Goal: Transaction & Acquisition: Purchase product/service

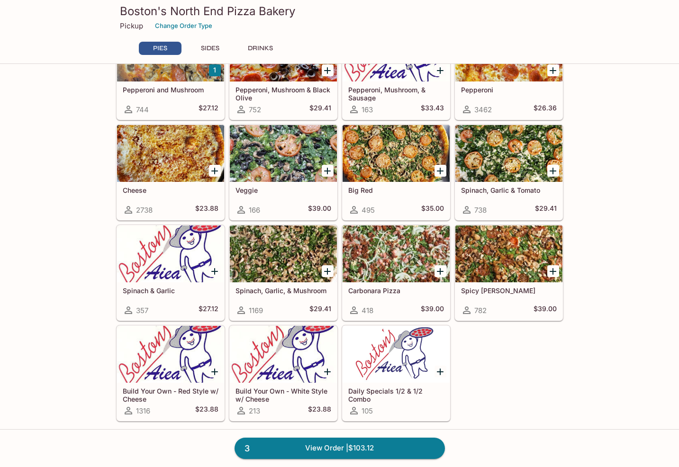
scroll to position [191, 0]
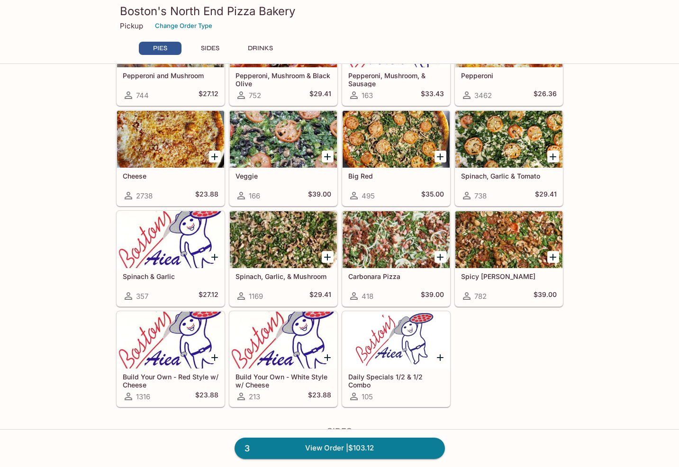
click at [503, 245] on div at bounding box center [508, 239] width 107 height 57
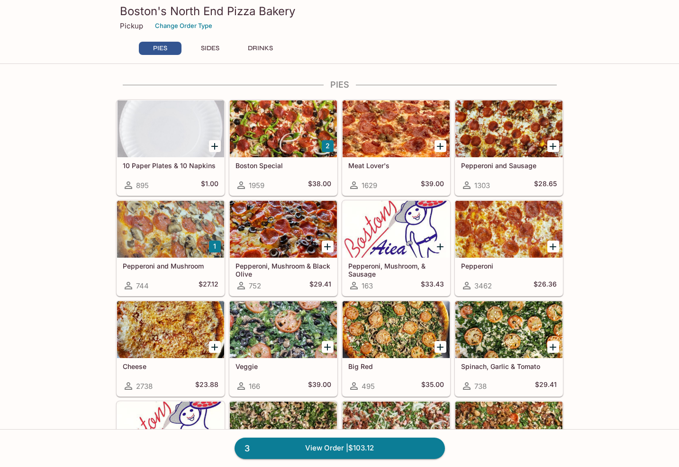
click at [275, 133] on div at bounding box center [283, 128] width 107 height 57
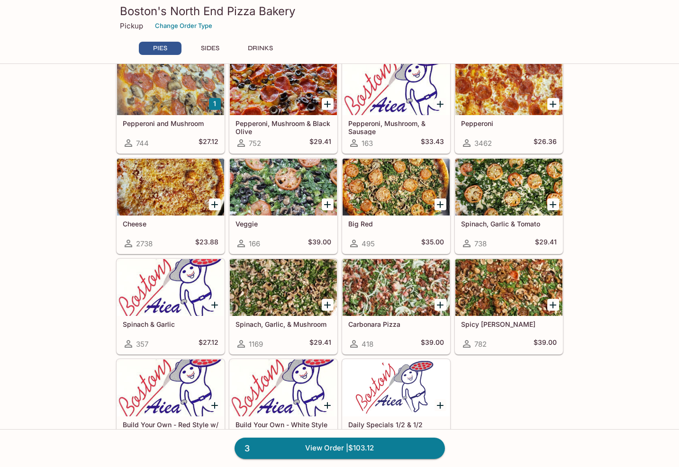
click at [510, 283] on div at bounding box center [508, 287] width 107 height 57
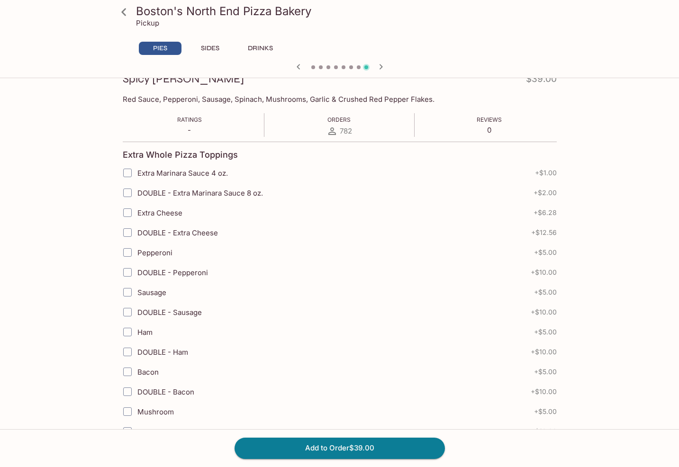
scroll to position [2046, 0]
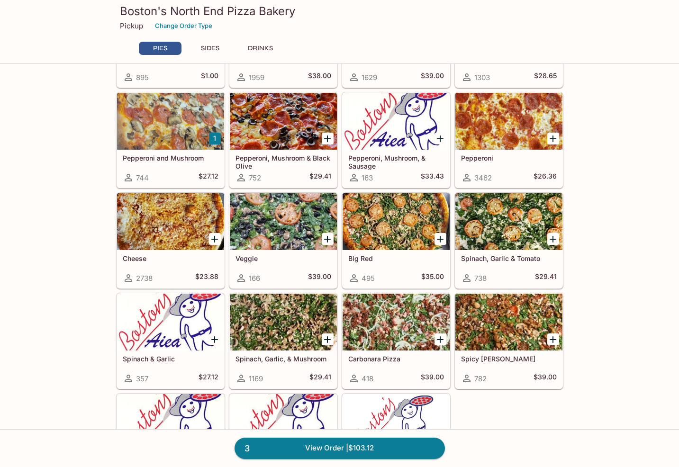
scroll to position [238, 0]
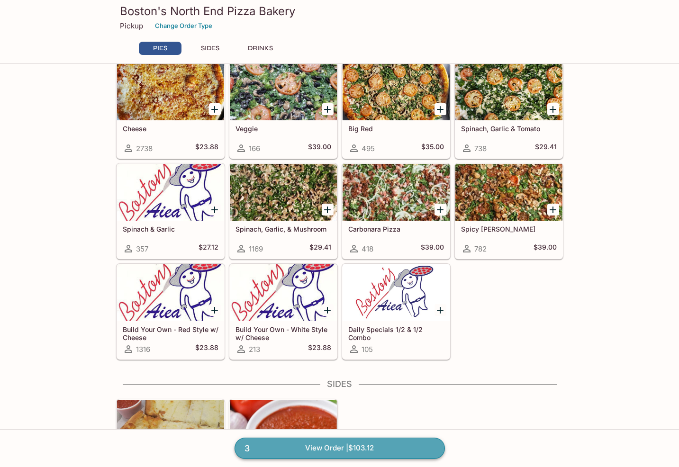
click at [373, 446] on link "3 View Order | $103.12" at bounding box center [340, 448] width 210 height 21
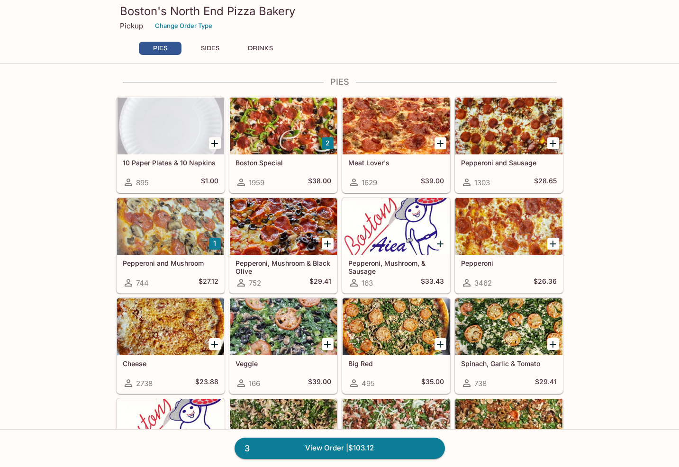
scroll to position [143, 0]
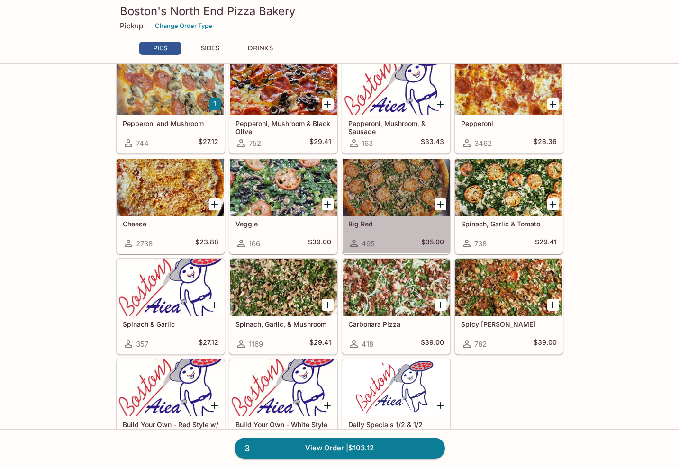
click at [343, 187] on div at bounding box center [396, 187] width 107 height 57
